Goal: Find specific page/section: Find specific page/section

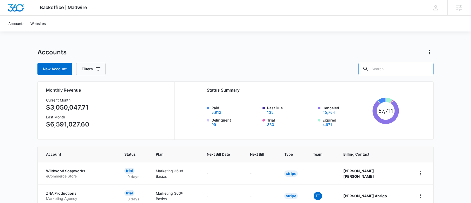
click at [391, 71] on input "text" at bounding box center [396, 69] width 75 height 12
type input "washing"
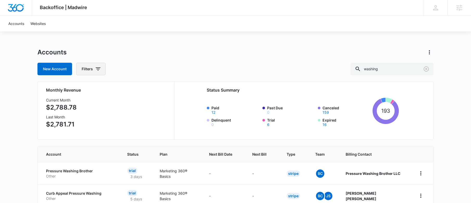
click at [98, 72] on icon "button" at bounding box center [98, 69] width 6 height 6
click at [141, 87] on icon "Show Billing Status filters" at bounding box center [138, 88] width 6 height 6
click at [85, 105] on icon at bounding box center [85, 105] width 5 height 5
click at [83, 105] on input "Paid" at bounding box center [83, 105] width 0 height 0
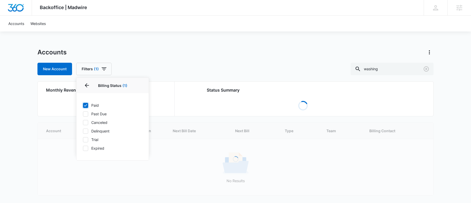
checkbox input "true"
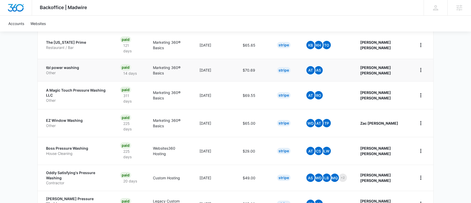
scroll to position [233, 0]
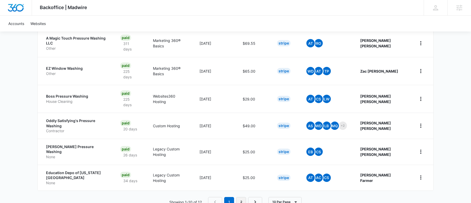
click at [240, 197] on link "2" at bounding box center [241, 202] width 10 height 10
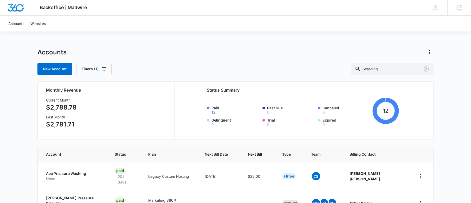
scroll to position [33, 0]
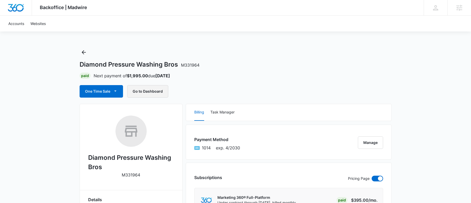
click at [149, 92] on button "Go to Dashboard" at bounding box center [147, 91] width 41 height 12
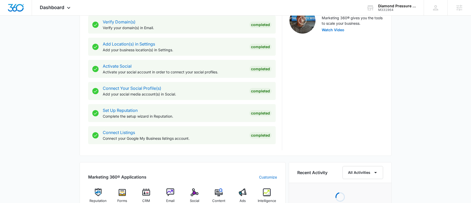
scroll to position [213, 0]
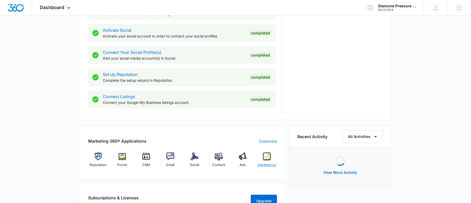
click at [270, 159] on img at bounding box center [267, 156] width 8 height 8
